Goal: Use online tool/utility: Utilize a website feature to perform a specific function

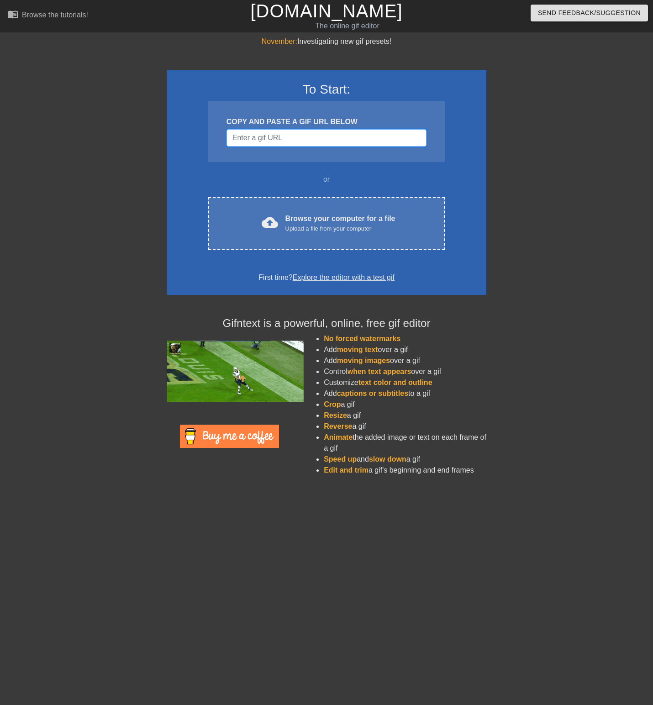
click at [281, 136] on input "Username" at bounding box center [327, 137] width 200 height 17
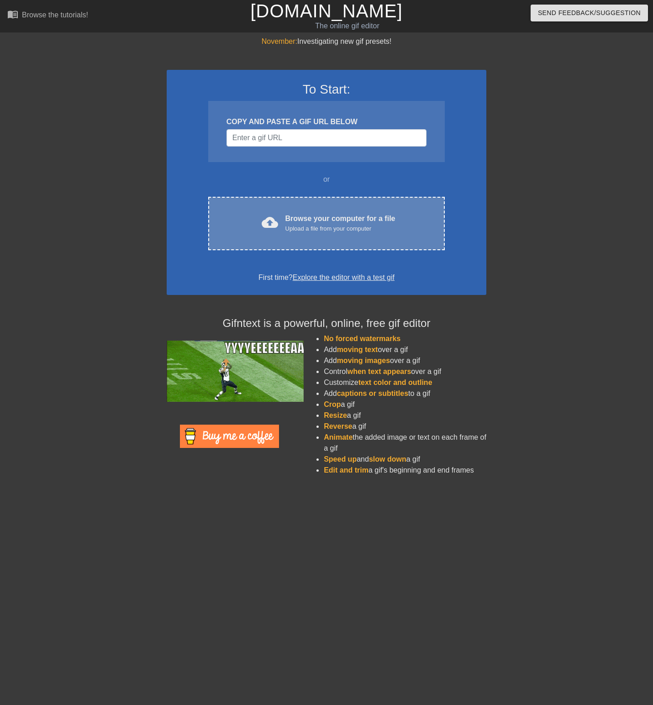
click at [325, 227] on div "Upload a file from your computer" at bounding box center [340, 228] width 110 height 9
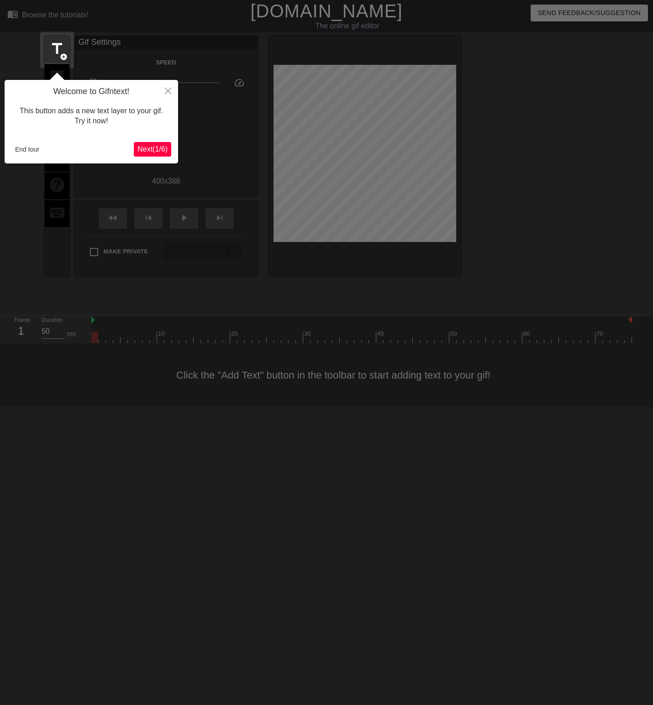
click at [159, 148] on span "Next ( 1 / 6 )" at bounding box center [152, 149] width 30 height 8
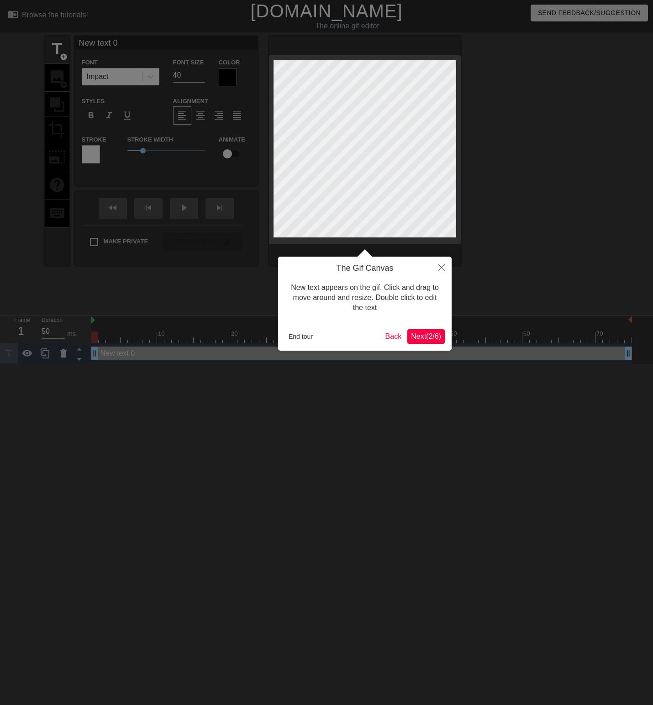
click at [427, 336] on span "Next ( 2 / 6 )" at bounding box center [426, 336] width 30 height 8
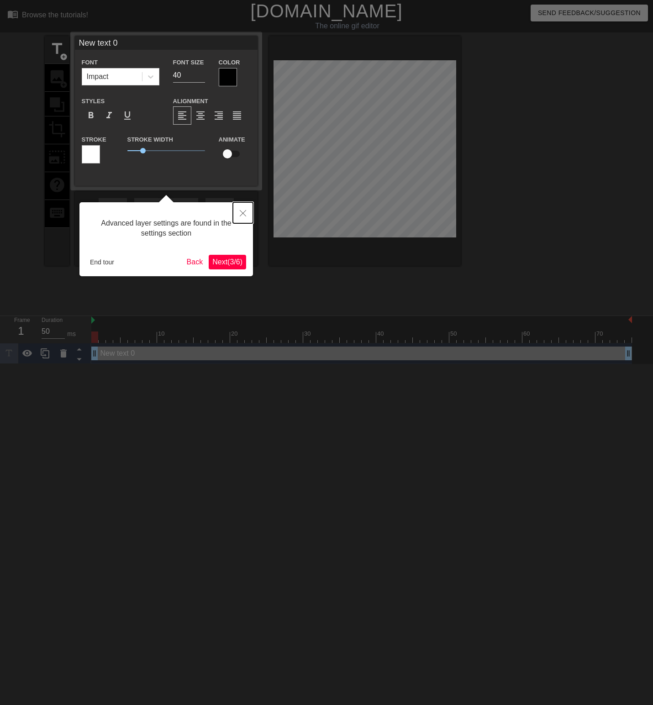
click at [243, 215] on icon "Close" at bounding box center [243, 213] width 6 height 6
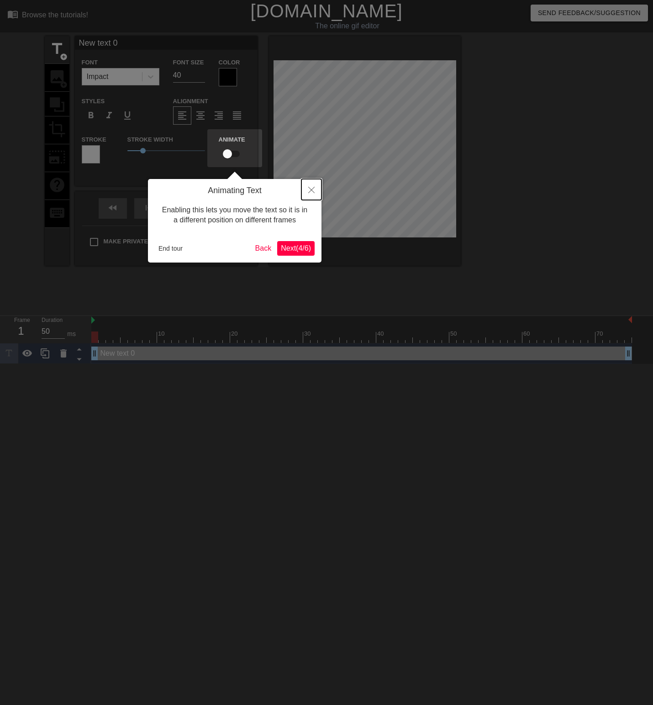
click at [311, 189] on icon "Close" at bounding box center [311, 190] width 6 height 6
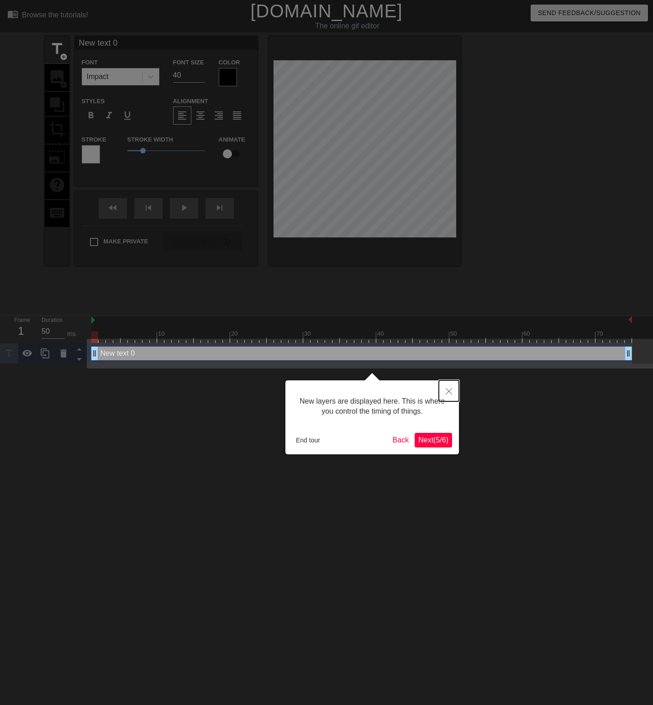
click at [450, 394] on icon "Close" at bounding box center [449, 391] width 6 height 6
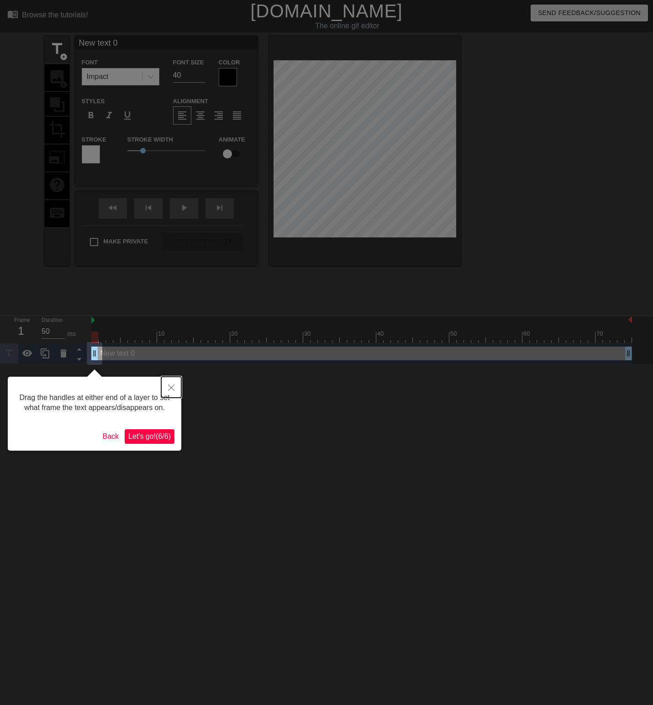
click at [175, 391] on button "Close" at bounding box center [171, 387] width 20 height 21
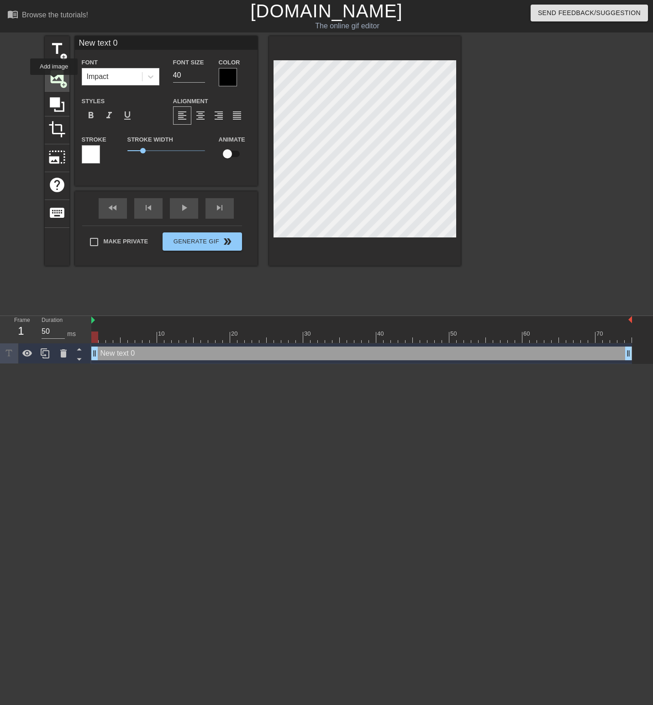
click at [54, 81] on span "image" at bounding box center [56, 76] width 17 height 17
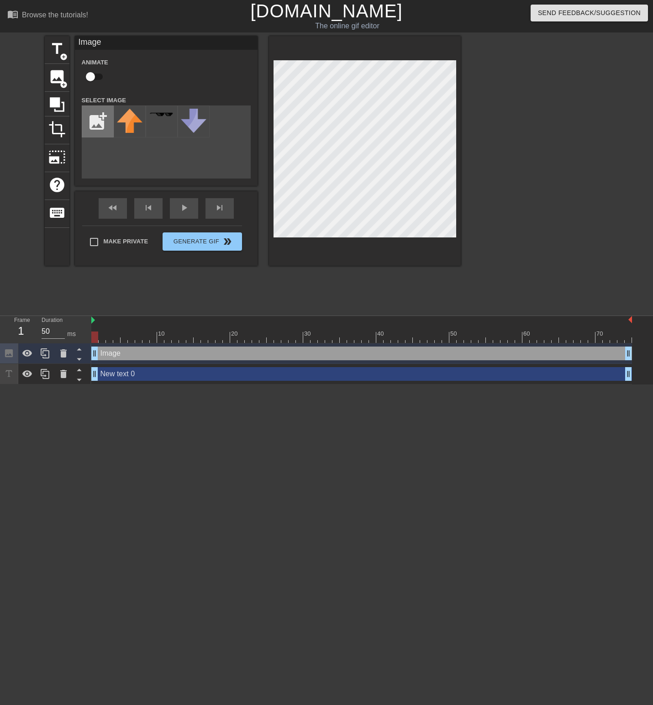
click at [98, 114] on input "file" at bounding box center [97, 121] width 31 height 31
type input "C:\fakepath\events.png"
click at [127, 118] on img at bounding box center [130, 116] width 26 height 14
drag, startPoint x: 11, startPoint y: 352, endPoint x: 10, endPoint y: 401, distance: 48.9
click at [10, 385] on html "menu_book Browse the tutorials! [DOMAIN_NAME] The online gif editor Send Feedba…" at bounding box center [326, 192] width 653 height 385
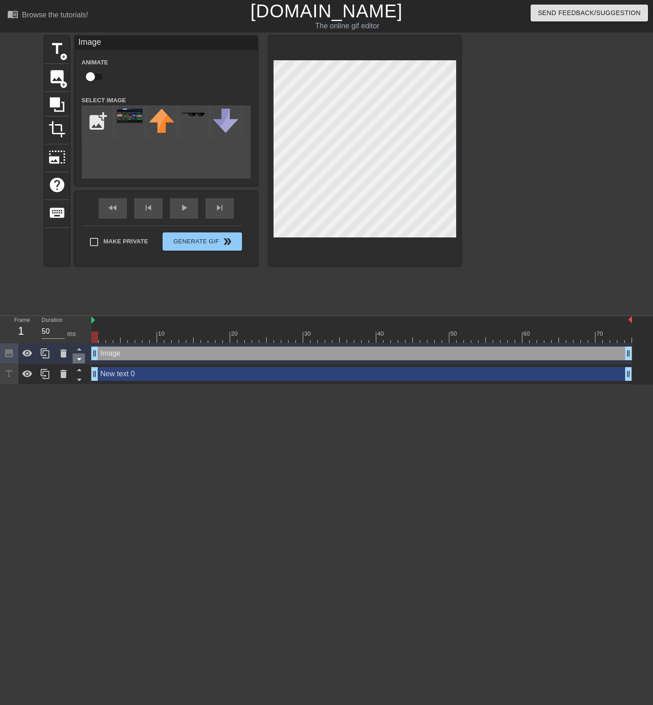
click at [78, 360] on icon at bounding box center [79, 360] width 5 height 2
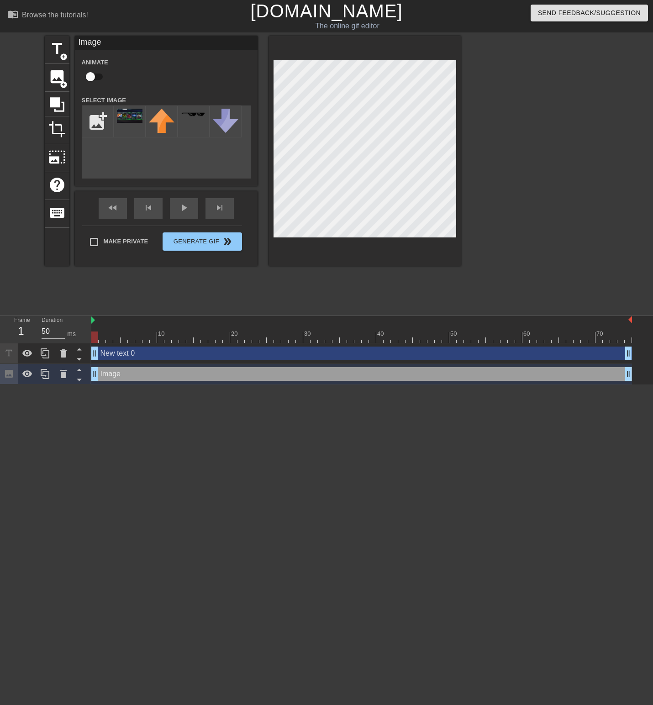
click at [124, 354] on div "New text 0 drag_handle drag_handle" at bounding box center [361, 354] width 541 height 14
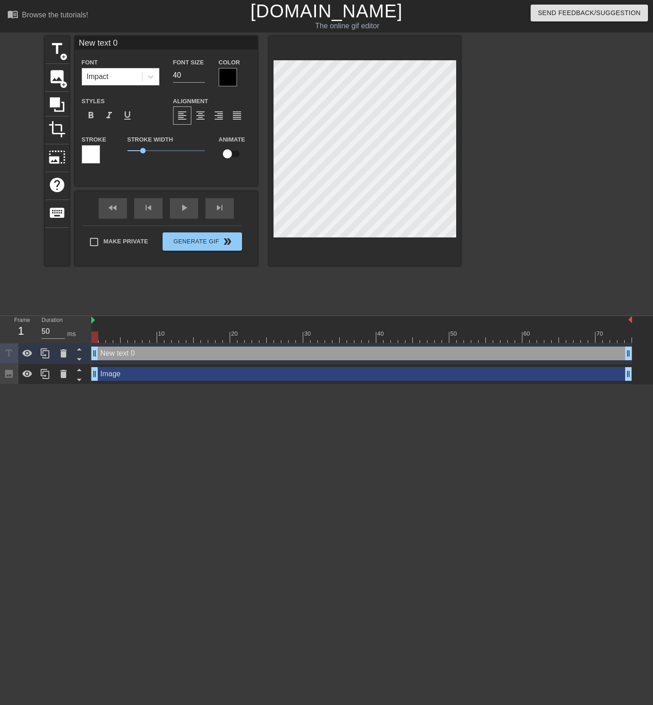
scroll to position [1, 3]
click at [66, 351] on icon at bounding box center [63, 353] width 6 height 8
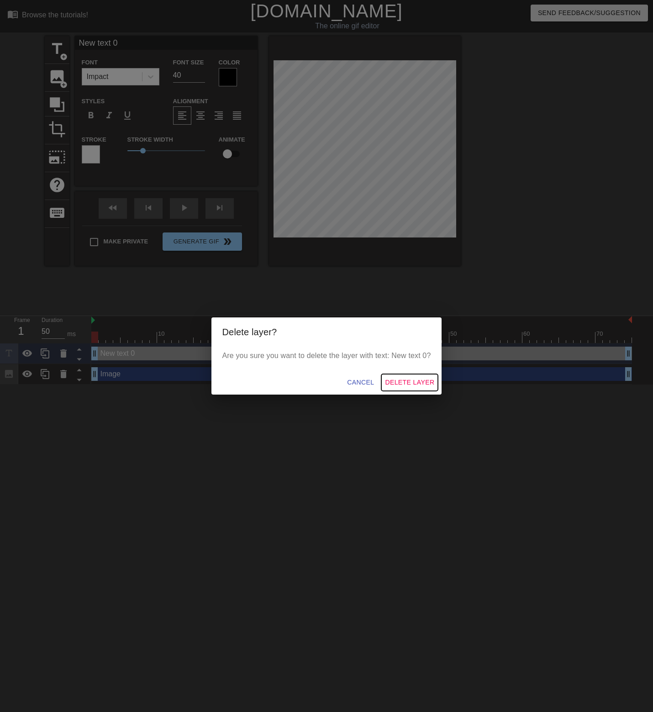
click at [412, 385] on span "Delete Layer" at bounding box center [409, 382] width 49 height 11
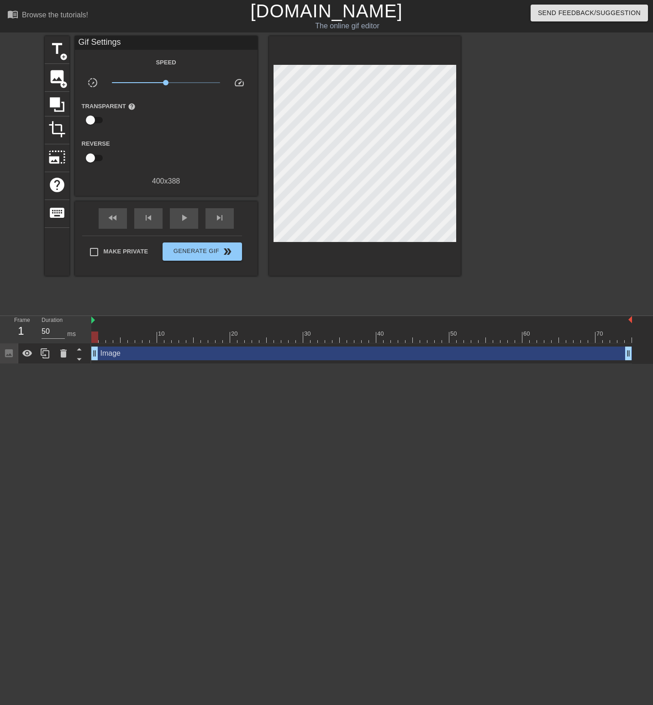
click at [90, 162] on input "checkbox" at bounding box center [90, 157] width 52 height 17
click at [90, 162] on input "checkbox" at bounding box center [99, 157] width 52 height 17
checkbox input "false"
click at [67, 355] on icon at bounding box center [63, 353] width 11 height 11
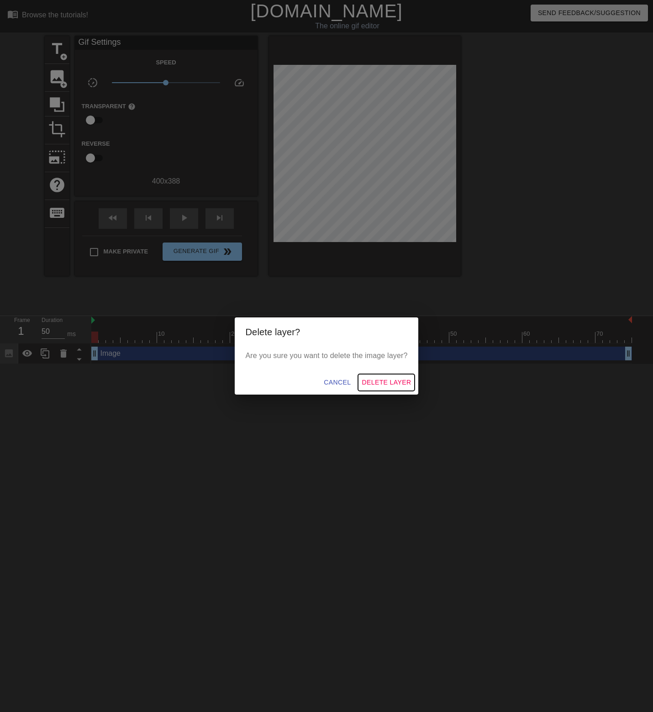
click at [388, 378] on span "Delete Layer" at bounding box center [386, 382] width 49 height 11
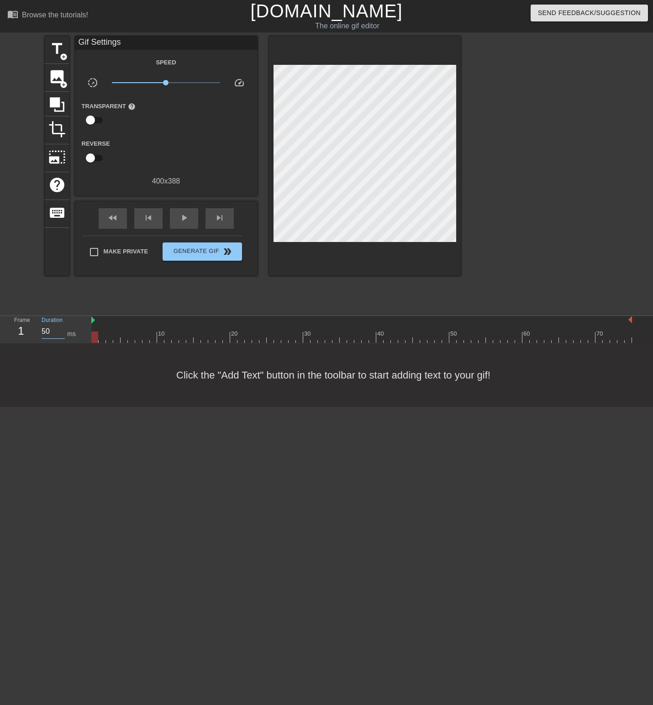
click at [53, 335] on input "50" at bounding box center [53, 331] width 23 height 15
click at [30, 335] on div "Frame 1" at bounding box center [20, 329] width 27 height 26
drag, startPoint x: 30, startPoint y: 335, endPoint x: 63, endPoint y: 80, distance: 257.0
click at [63, 81] on span "add_circle" at bounding box center [64, 85] width 8 height 8
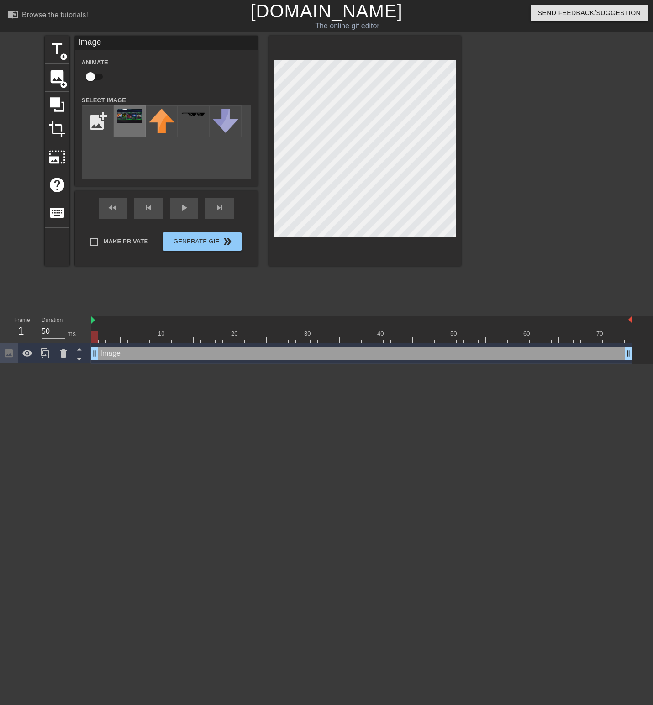
click at [128, 125] on div at bounding box center [130, 122] width 32 height 32
click at [47, 355] on icon at bounding box center [45, 353] width 11 height 11
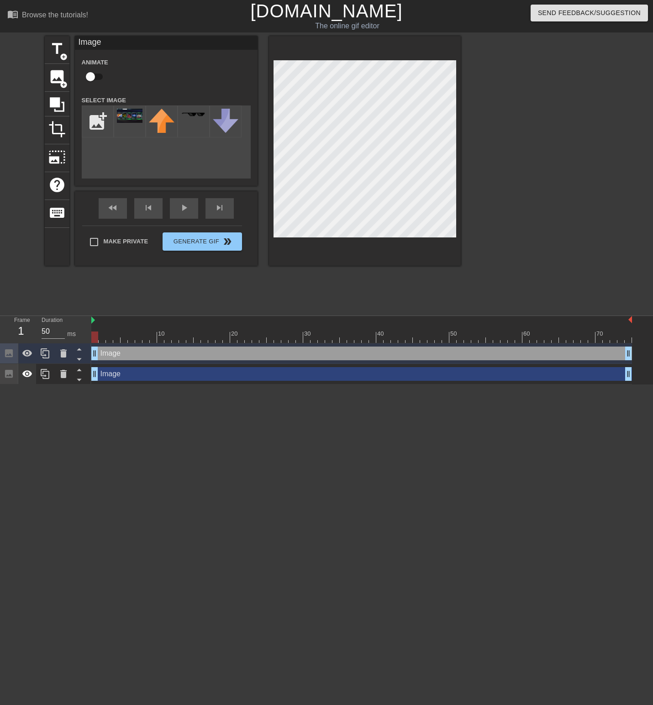
click at [35, 373] on div at bounding box center [27, 374] width 18 height 20
click at [31, 375] on icon at bounding box center [27, 374] width 10 height 9
click at [11, 357] on icon at bounding box center [9, 353] width 8 height 8
drag, startPoint x: 11, startPoint y: 357, endPoint x: 210, endPoint y: 391, distance: 202.4
click at [264, 385] on html "menu_book Browse the tutorials! [DOMAIN_NAME] The online gif editor Send Feedba…" at bounding box center [326, 192] width 653 height 385
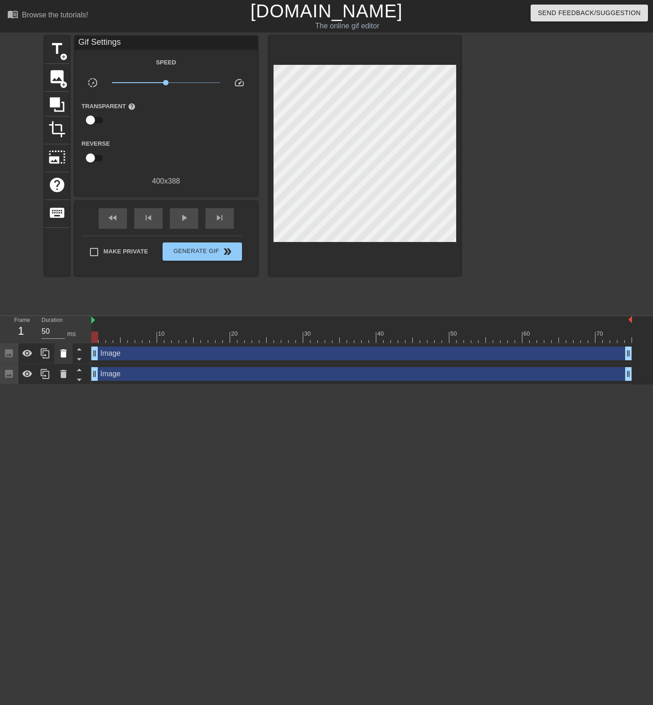
click at [59, 356] on icon at bounding box center [63, 353] width 11 height 11
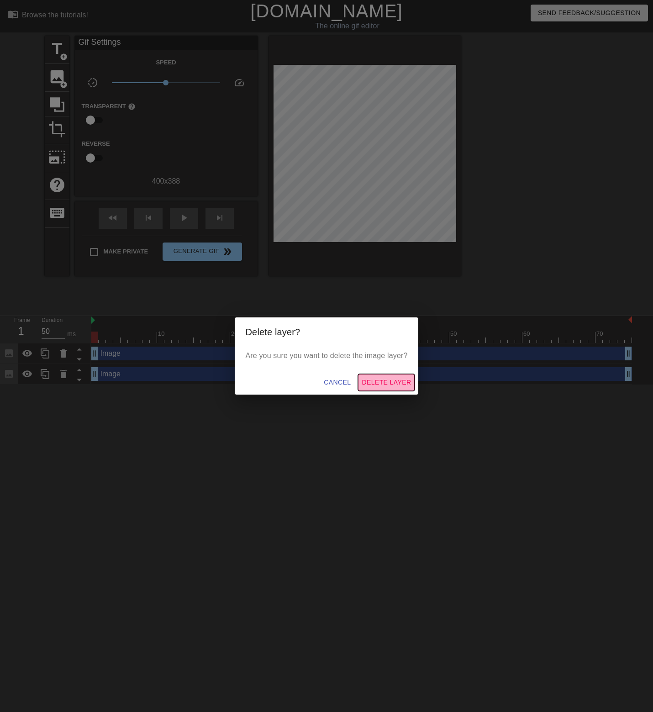
click at [393, 378] on span "Delete Layer" at bounding box center [386, 382] width 49 height 11
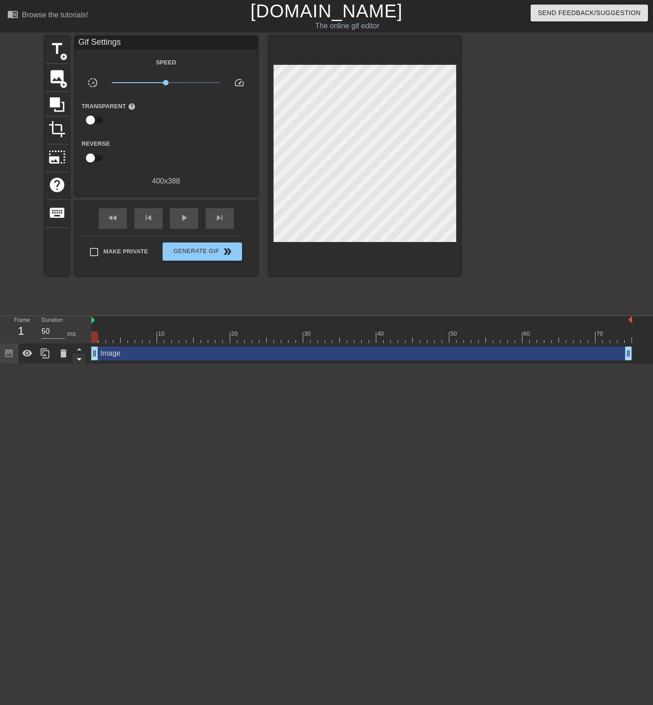
click at [83, 361] on icon at bounding box center [79, 359] width 11 height 11
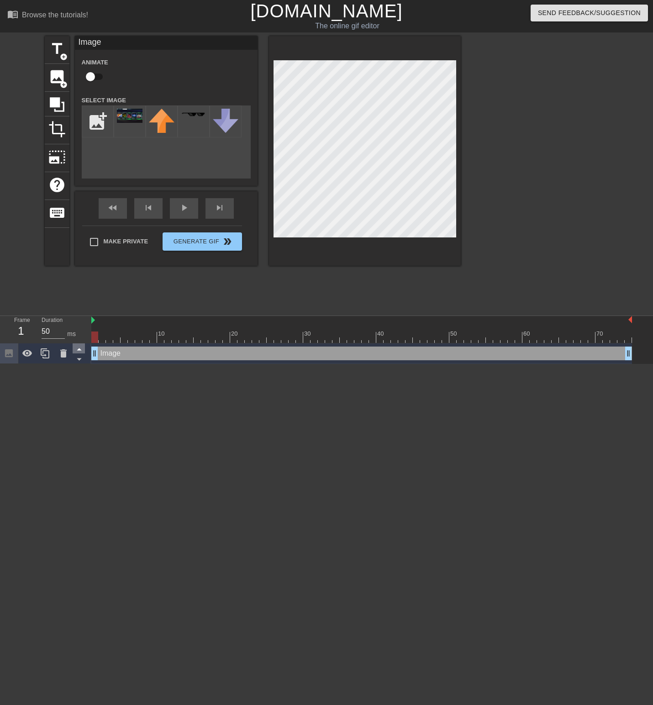
click at [79, 349] on icon at bounding box center [79, 349] width 5 height 2
click at [78, 357] on icon at bounding box center [79, 359] width 11 height 11
click at [78, 349] on icon at bounding box center [79, 348] width 11 height 11
drag, startPoint x: 63, startPoint y: 329, endPoint x: 74, endPoint y: 333, distance: 11.0
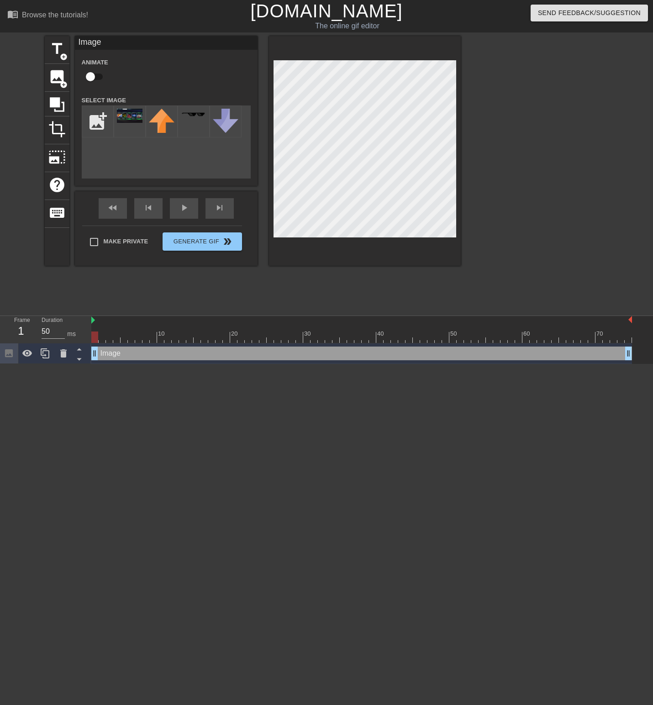
click at [70, 337] on div "Duration 50 ms" at bounding box center [62, 329] width 41 height 26
click at [77, 329] on div "Duration 50 ms" at bounding box center [62, 329] width 41 height 26
click at [84, 325] on div "Duration 50 ms" at bounding box center [62, 329] width 55 height 26
click at [200, 243] on button "Generate Gif double_arrow" at bounding box center [202, 241] width 79 height 18
